Goal: Information Seeking & Learning: Learn about a topic

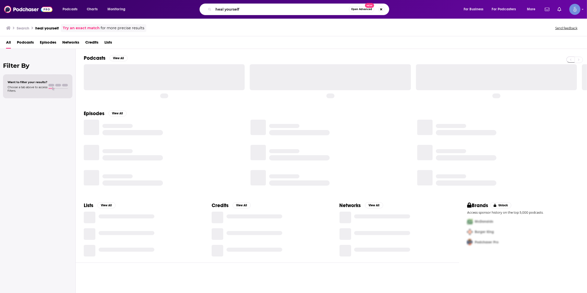
drag, startPoint x: 0, startPoint y: 0, endPoint x: 262, endPoint y: 10, distance: 262.5
click at [262, 10] on input "heal yourself" at bounding box center [280, 9] width 135 height 8
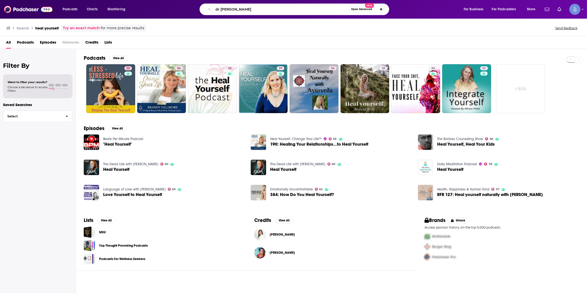
type input "dr [PERSON_NAME]"
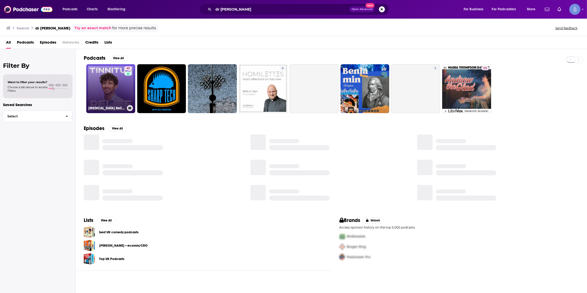
click at [111, 89] on link "45 [MEDICAL_DATA] Relief w/ Dr. [PERSON_NAME]" at bounding box center [110, 88] width 49 height 49
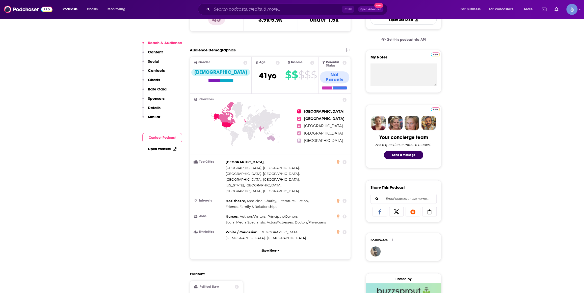
scroll to position [305, 0]
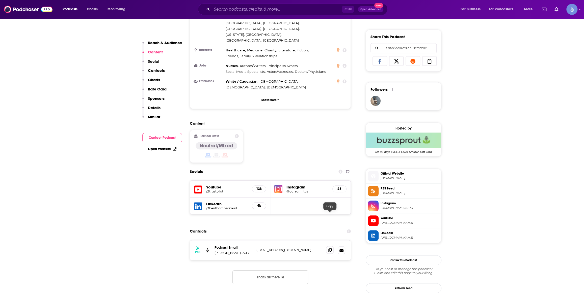
click at [328, 248] on icon at bounding box center [330, 250] width 4 height 4
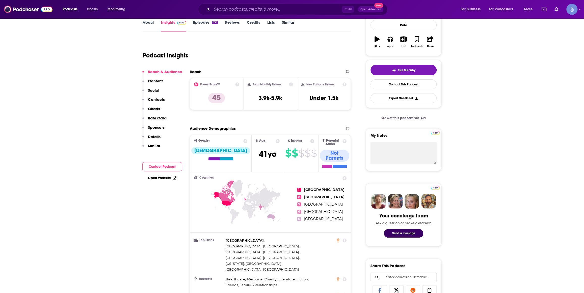
scroll to position [0, 0]
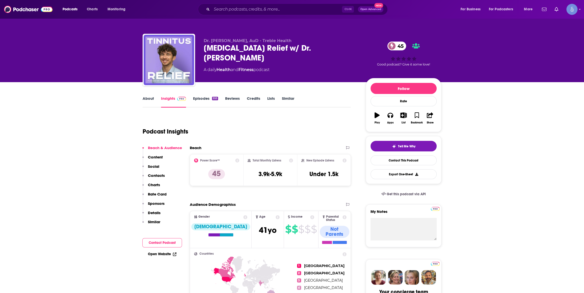
click at [270, 13] on div "Ctrl K Open Advanced New" at bounding box center [293, 10] width 190 height 12
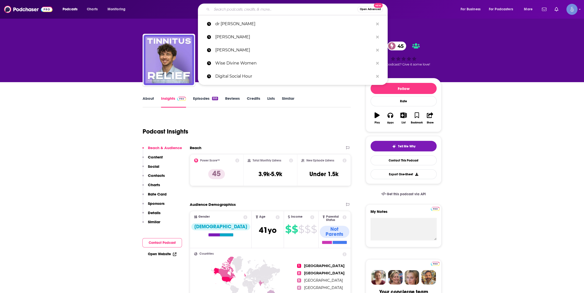
click at [270, 12] on input "Search podcasts, credits, & more..." at bounding box center [285, 9] width 146 height 8
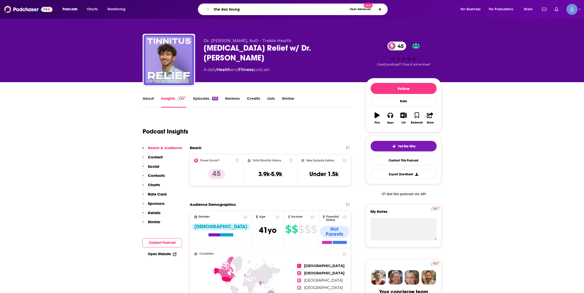
type input "the doc lounge"
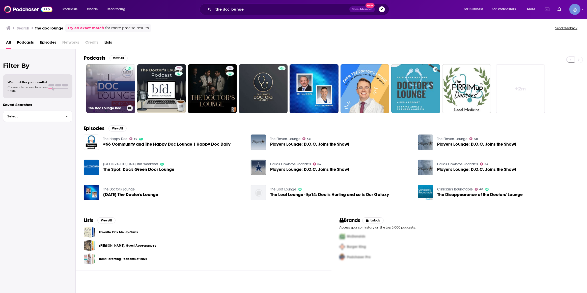
click at [107, 88] on link "The Doc Lounge Podcast" at bounding box center [110, 88] width 49 height 49
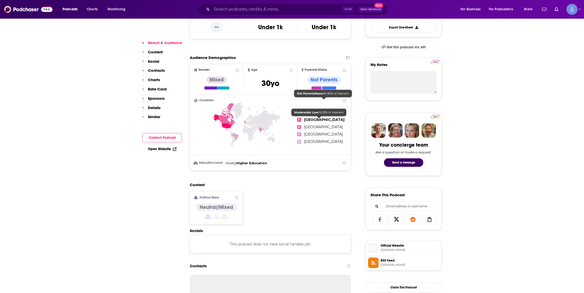
scroll to position [229, 0]
